Goal: Check status

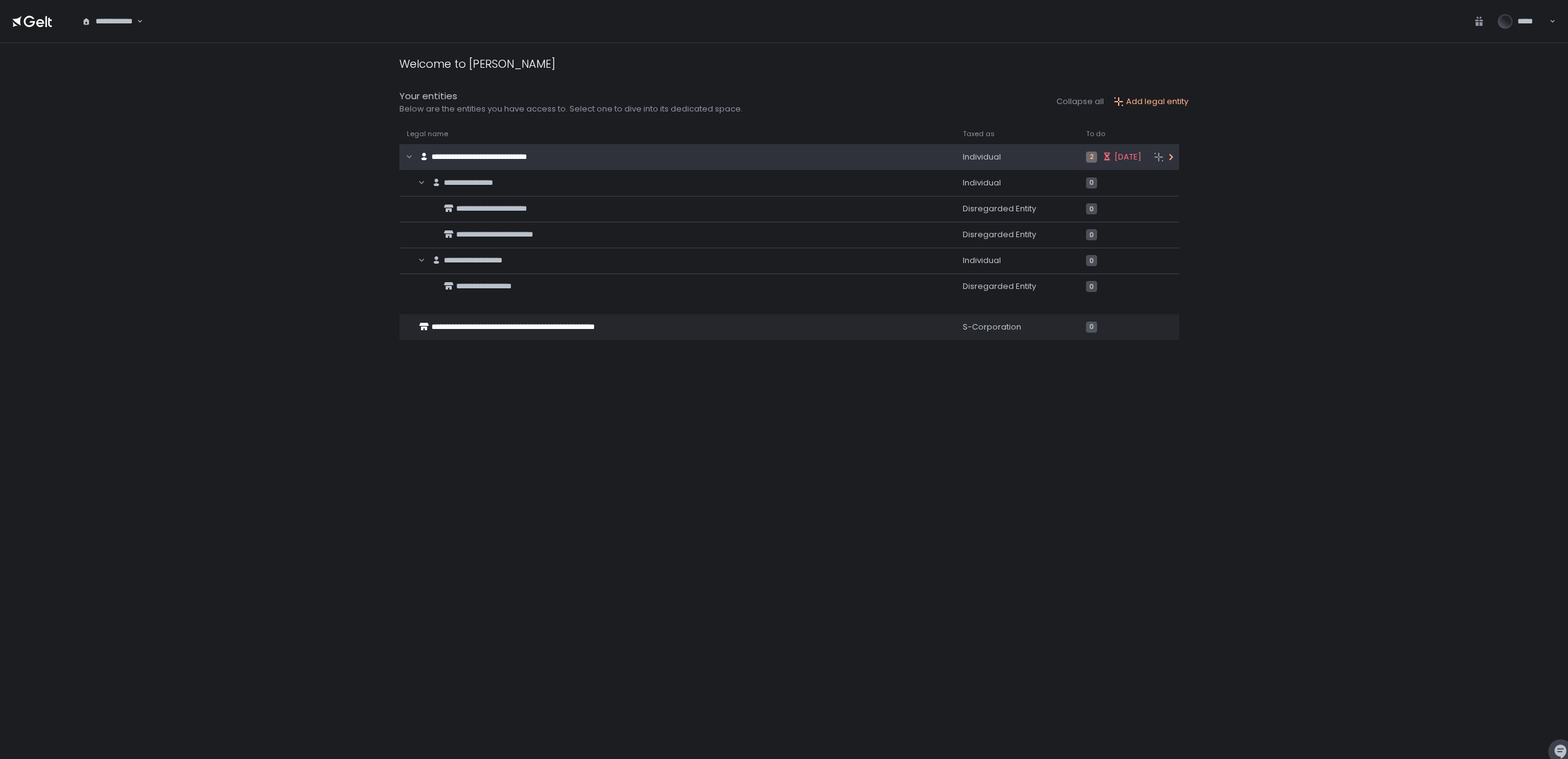
click at [466, 158] on span "**********" at bounding box center [480, 157] width 96 height 8
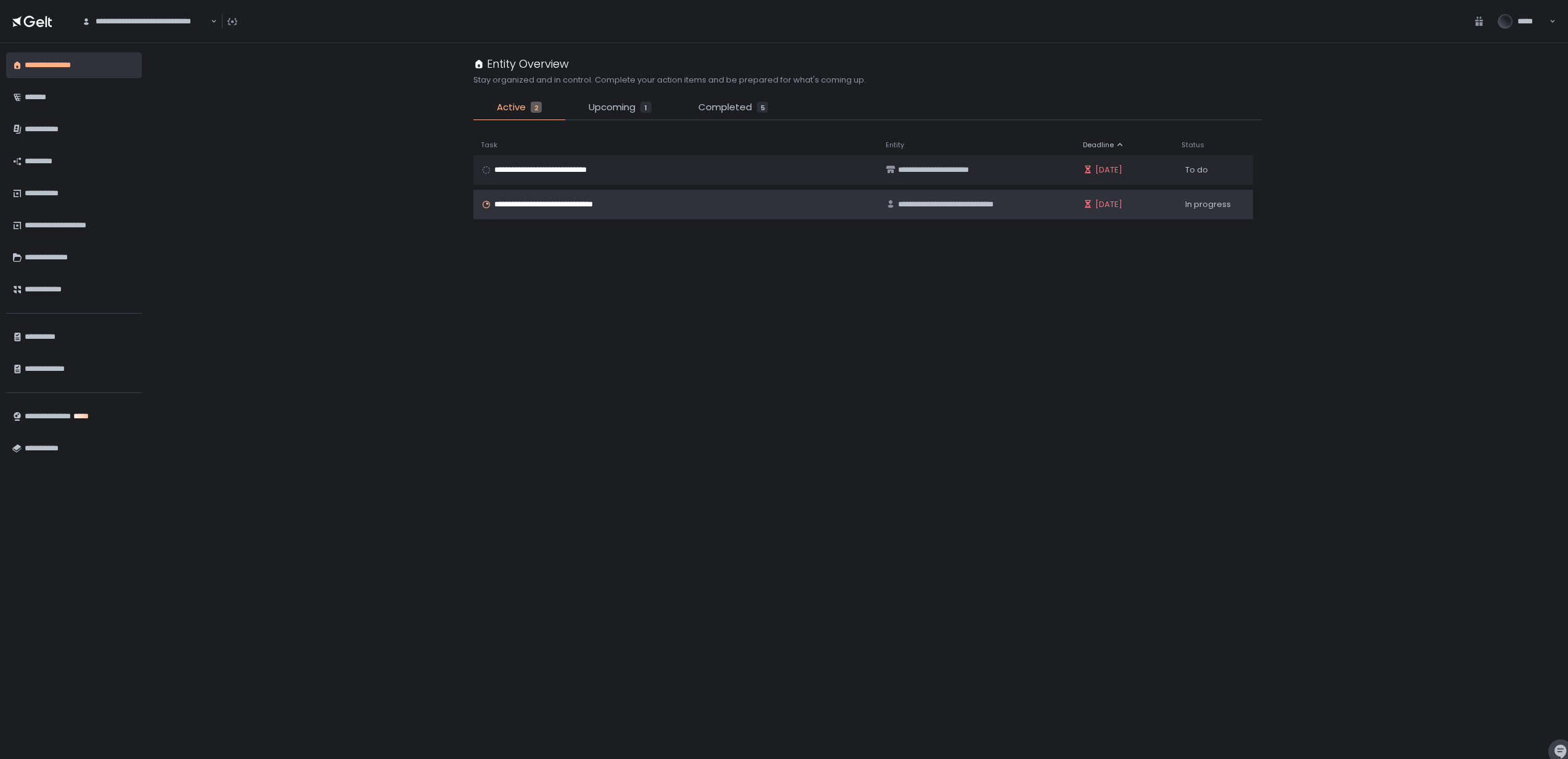
click at [580, 213] on td "**********" at bounding box center [675, 205] width 405 height 30
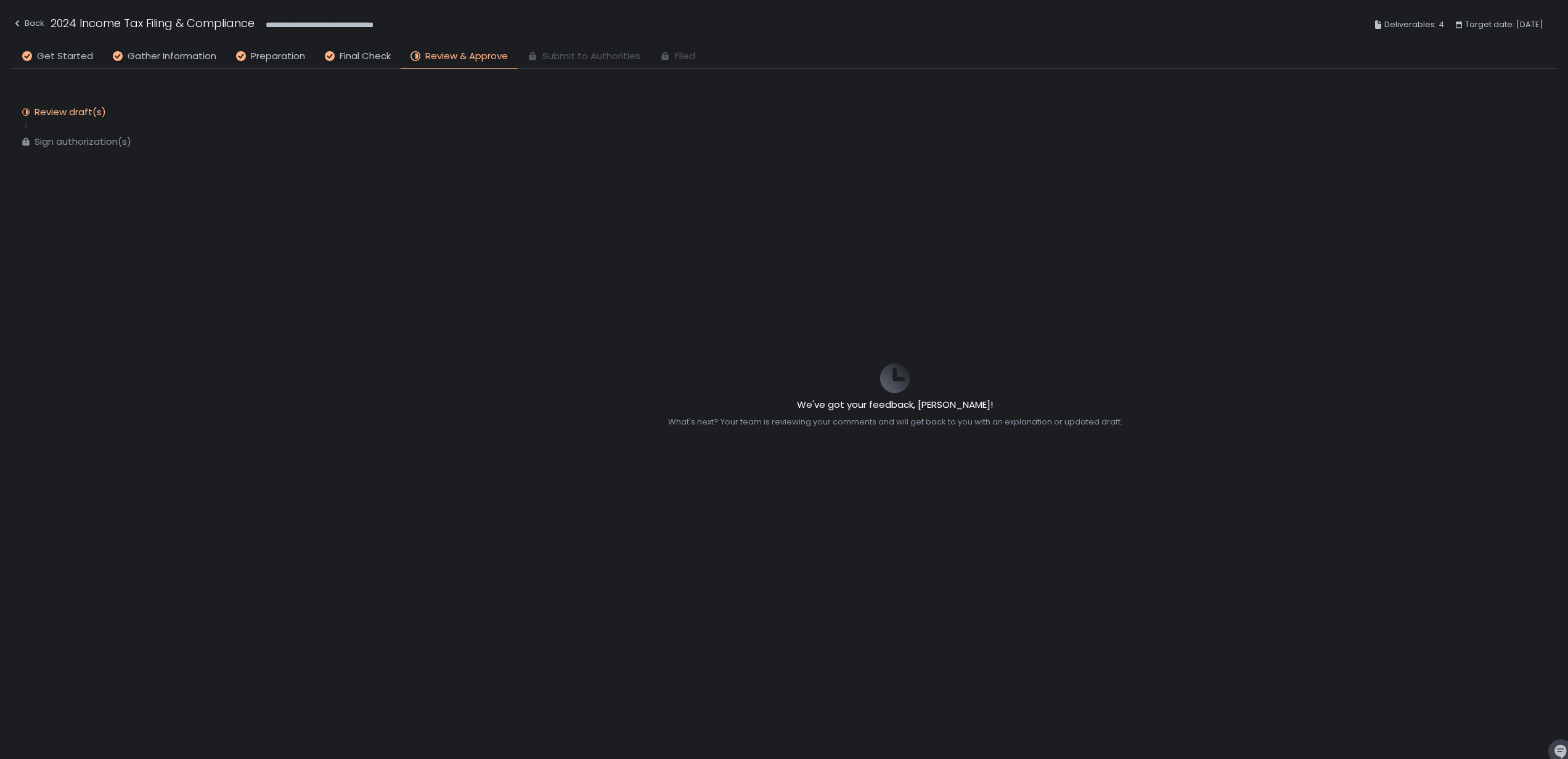
click at [47, 142] on div "Sign authorization(s)" at bounding box center [83, 141] width 97 height 12
